Goal: Information Seeking & Learning: Compare options

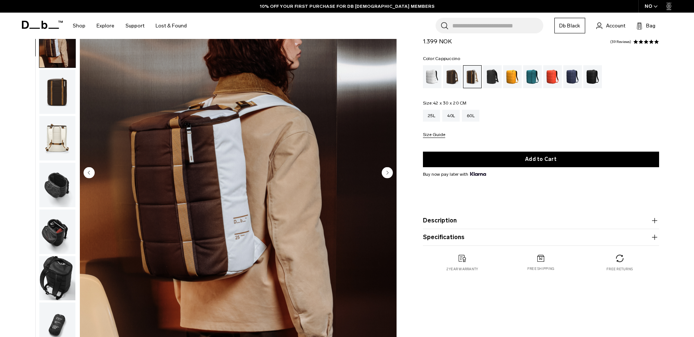
scroll to position [47, 0]
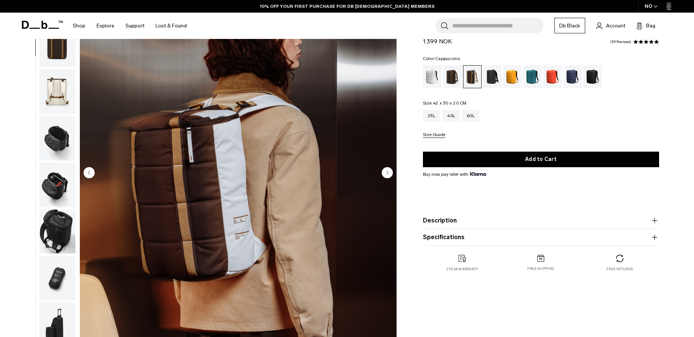
click at [389, 173] on circle "Next slide" at bounding box center [387, 172] width 11 height 11
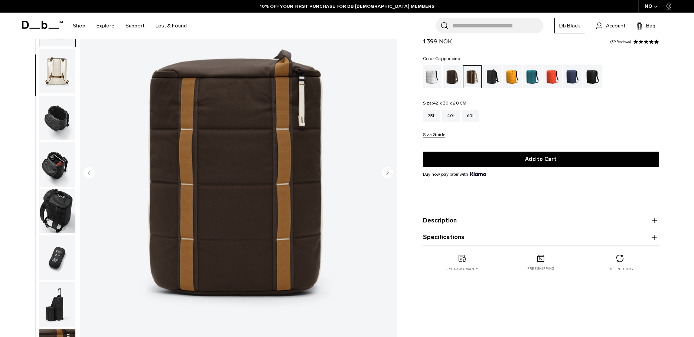
scroll to position [70, 0]
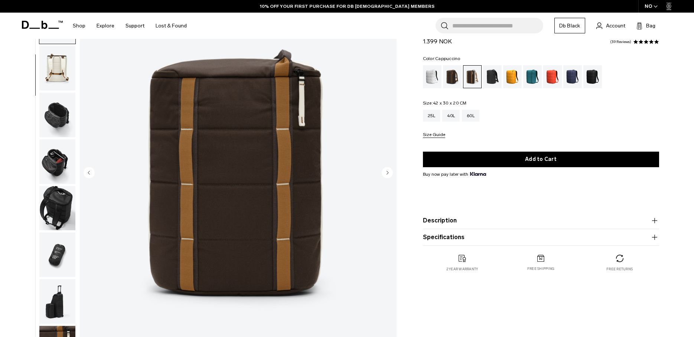
click at [389, 173] on circle "Next slide" at bounding box center [387, 172] width 11 height 11
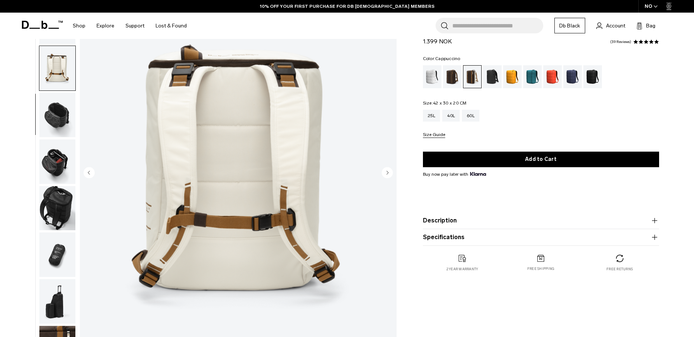
click at [389, 173] on circle "Next slide" at bounding box center [387, 172] width 11 height 11
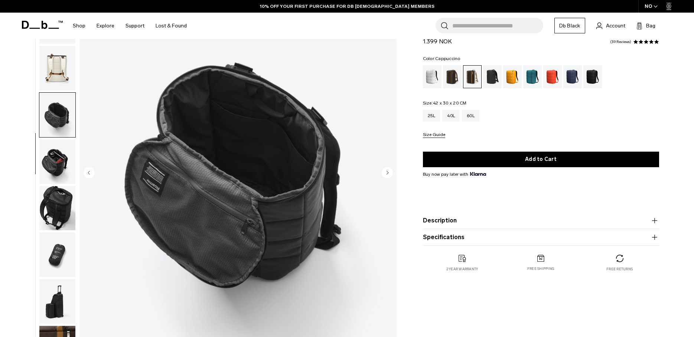
click at [389, 173] on circle "Next slide" at bounding box center [387, 172] width 11 height 11
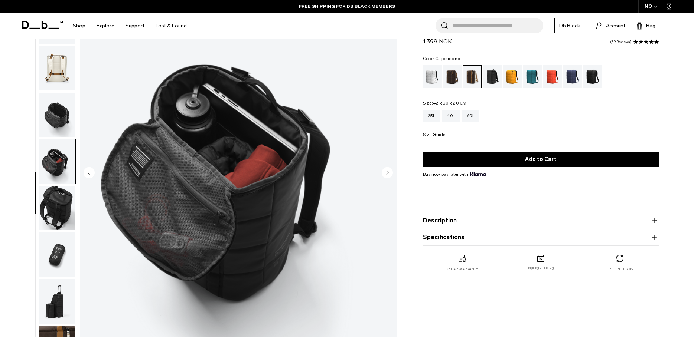
click at [389, 173] on circle "Next slide" at bounding box center [387, 172] width 11 height 11
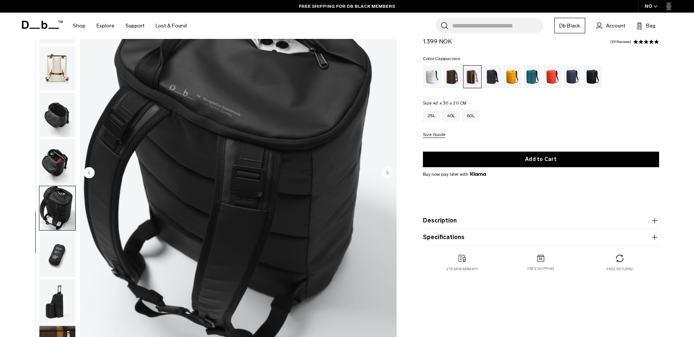
click at [389, 173] on circle "Next slide" at bounding box center [387, 172] width 11 height 11
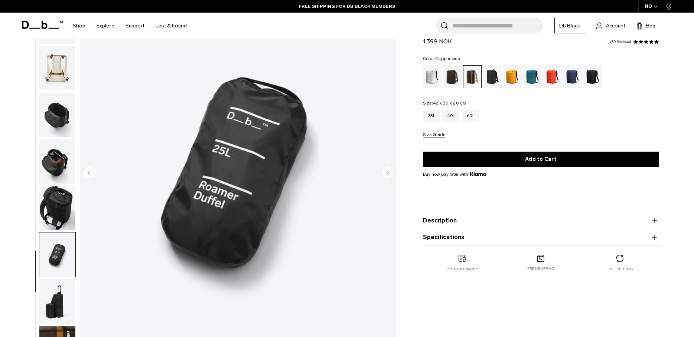
click at [389, 173] on circle "Next slide" at bounding box center [387, 172] width 11 height 11
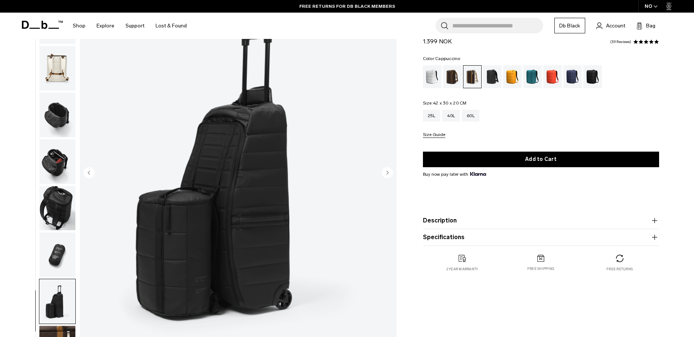
click at [389, 173] on circle "Next slide" at bounding box center [387, 172] width 11 height 11
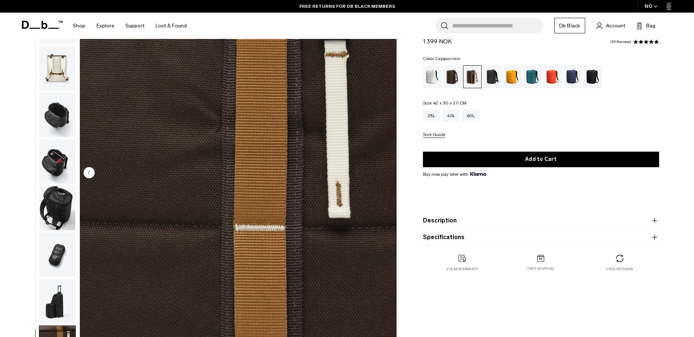
click at [389, 173] on img "10 / 10" at bounding box center [238, 173] width 317 height 395
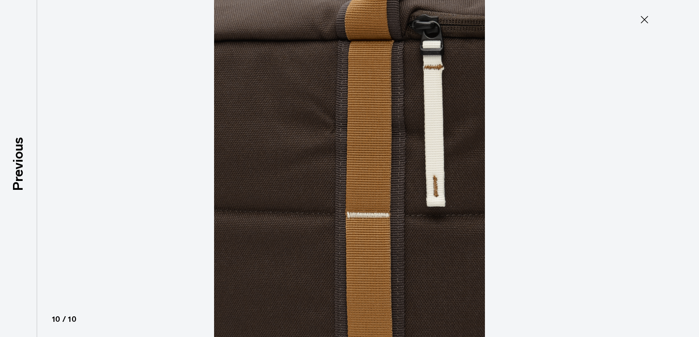
click at [643, 19] on icon at bounding box center [645, 20] width 12 height 12
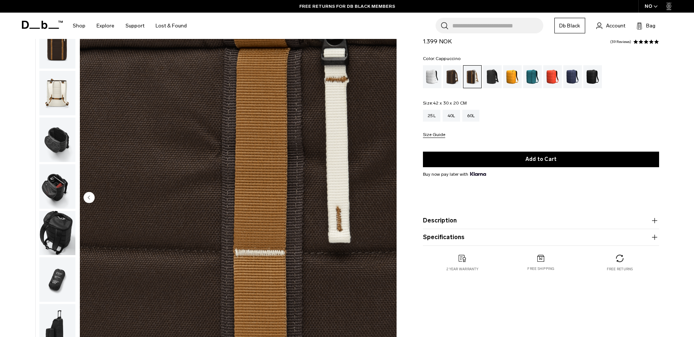
scroll to position [0, 0]
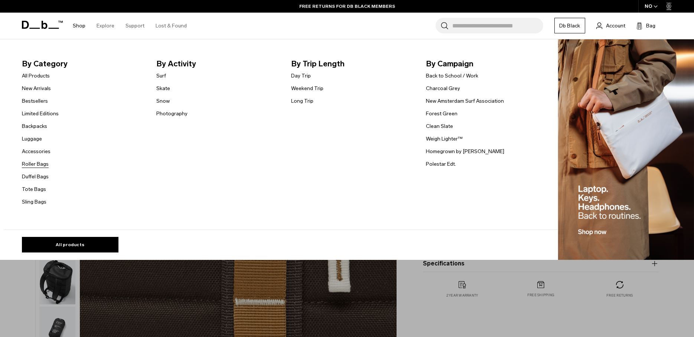
click at [31, 162] on link "Roller Bags" at bounding box center [35, 164] width 27 height 8
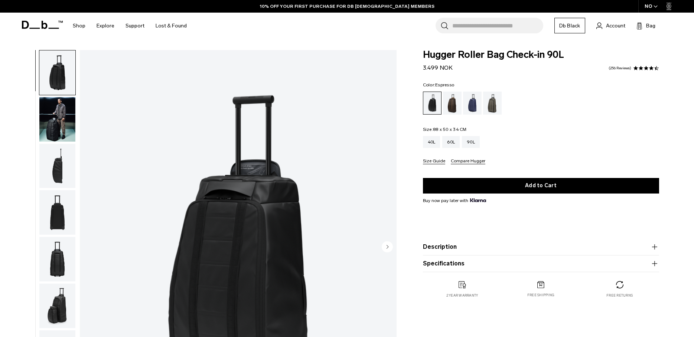
click at [452, 107] on div "Espresso" at bounding box center [452, 103] width 19 height 23
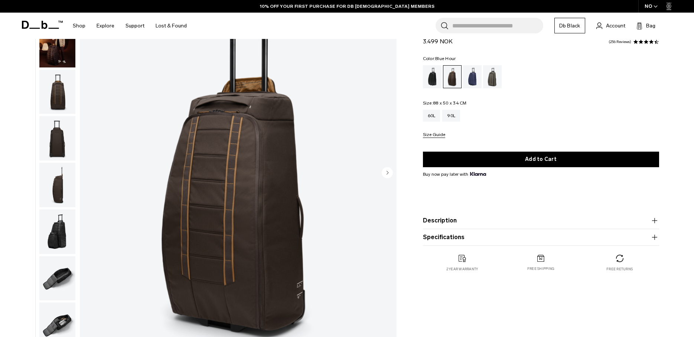
click at [473, 80] on div "Blue Hour" at bounding box center [472, 76] width 19 height 23
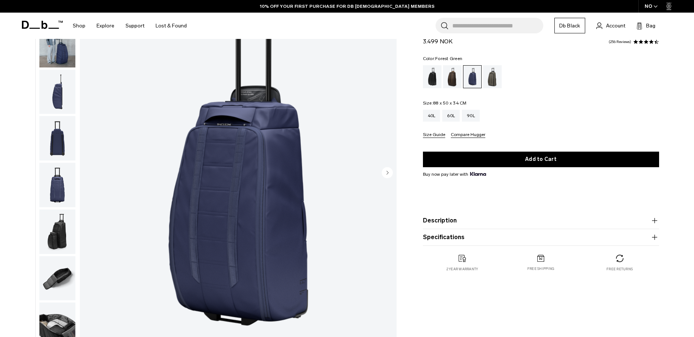
click at [490, 78] on div "Forest Green" at bounding box center [492, 76] width 19 height 23
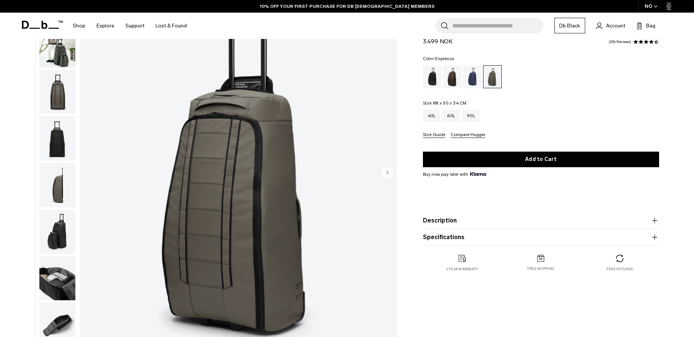
click at [451, 75] on div "Espresso" at bounding box center [452, 76] width 19 height 23
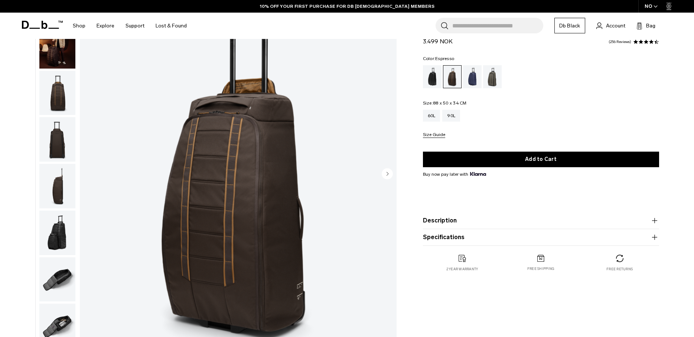
scroll to position [74, 0]
